Goal: Task Accomplishment & Management: Use online tool/utility

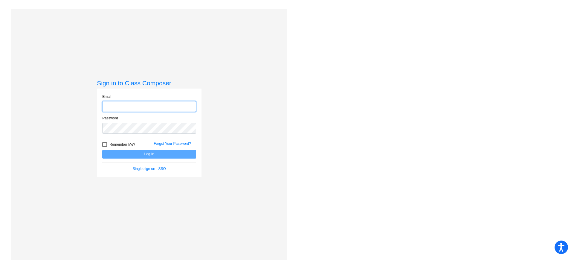
type input "[EMAIL_ADDRESS][DOMAIN_NAME]"
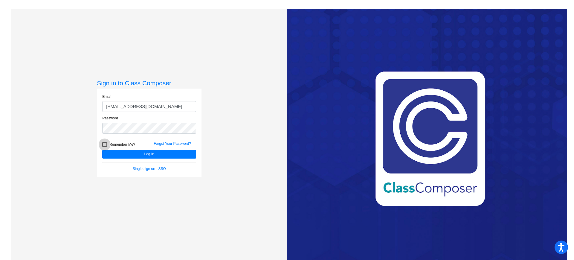
click at [108, 146] on label "Remember Me?" at bounding box center [118, 144] width 33 height 7
click at [105, 147] on input "Remember Me?" at bounding box center [104, 147] width 0 height 0
checkbox input "true"
click at [126, 156] on button "Log In" at bounding box center [149, 154] width 94 height 9
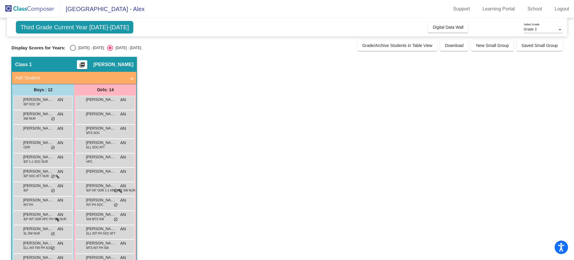
click at [71, 49] on div "Select an option" at bounding box center [73, 48] width 6 height 6
click at [73, 51] on input "[DATE] - [DATE]" at bounding box center [73, 51] width 0 height 0
radio input "true"
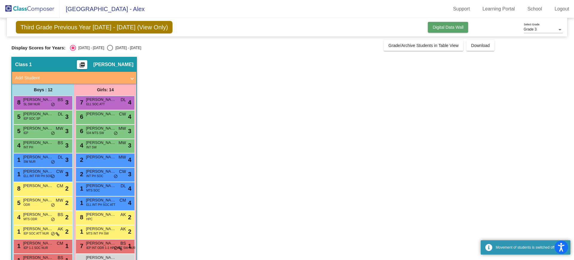
click at [464, 27] on button "Digital Data Wall" at bounding box center [448, 27] width 40 height 11
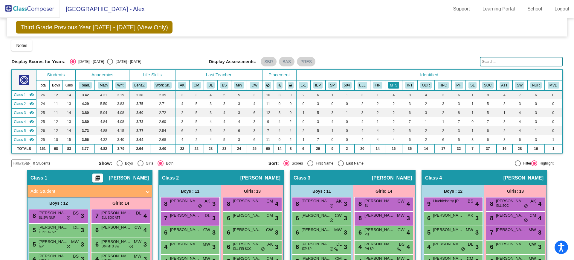
click at [392, 87] on button "MTS" at bounding box center [393, 85] width 11 height 7
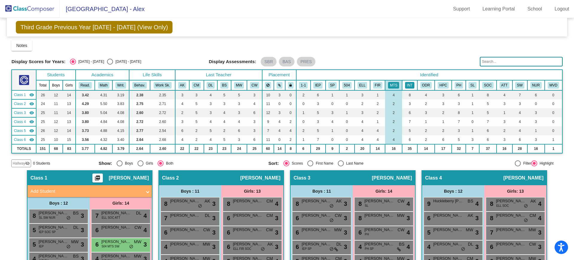
click at [410, 86] on button "INT" at bounding box center [409, 85] width 9 height 7
